Goal: Navigation & Orientation: Find specific page/section

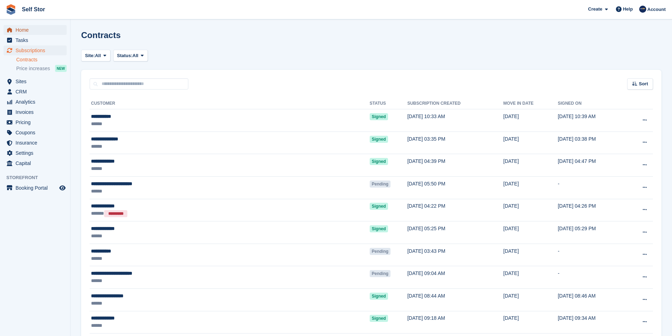
click at [20, 29] on span "Home" at bounding box center [37, 30] width 42 height 10
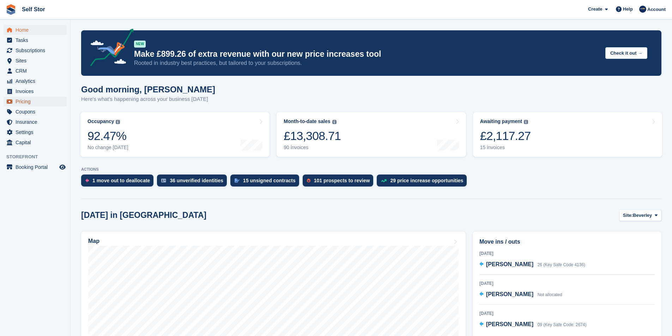
click at [26, 101] on span "Pricing" at bounding box center [37, 102] width 42 height 10
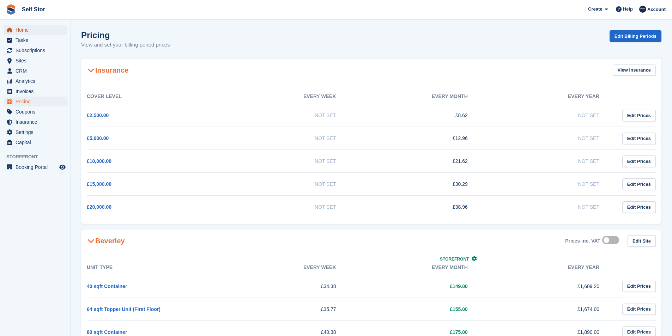
click at [25, 31] on span "Home" at bounding box center [37, 30] width 42 height 10
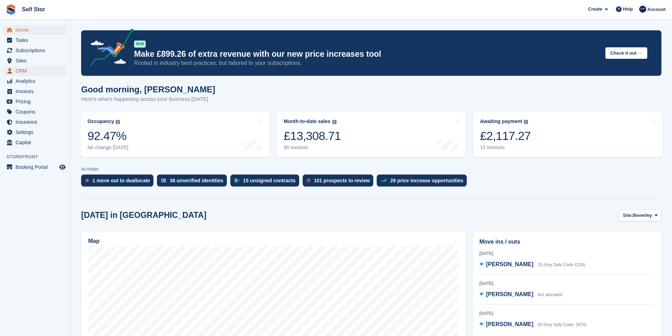
click at [22, 69] on span "CRM" at bounding box center [37, 71] width 42 height 10
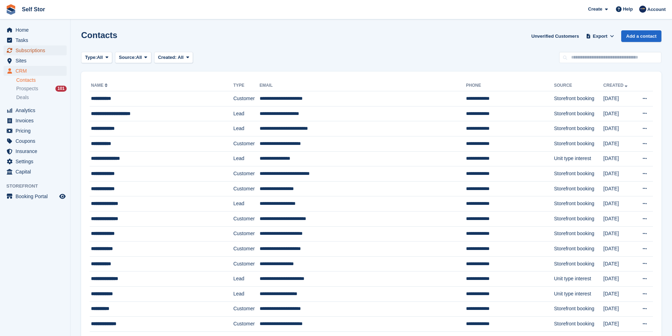
click at [25, 49] on span "Subscriptions" at bounding box center [37, 50] width 42 height 10
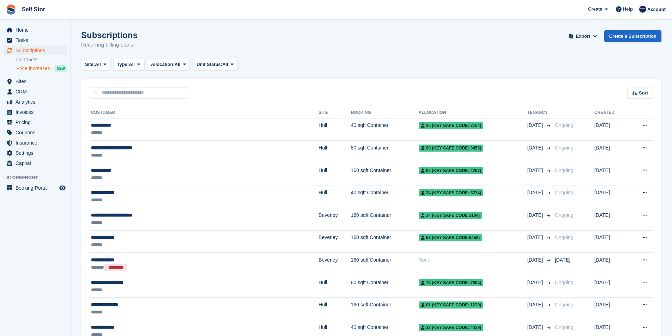
click at [25, 70] on span "Price increases" at bounding box center [33, 68] width 34 height 7
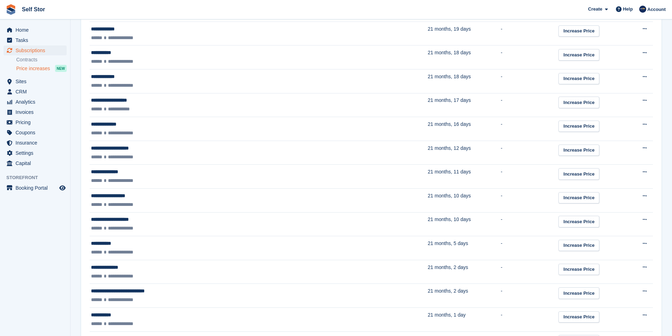
scroll to position [190, 0]
